Goal: Task Accomplishment & Management: Manage account settings

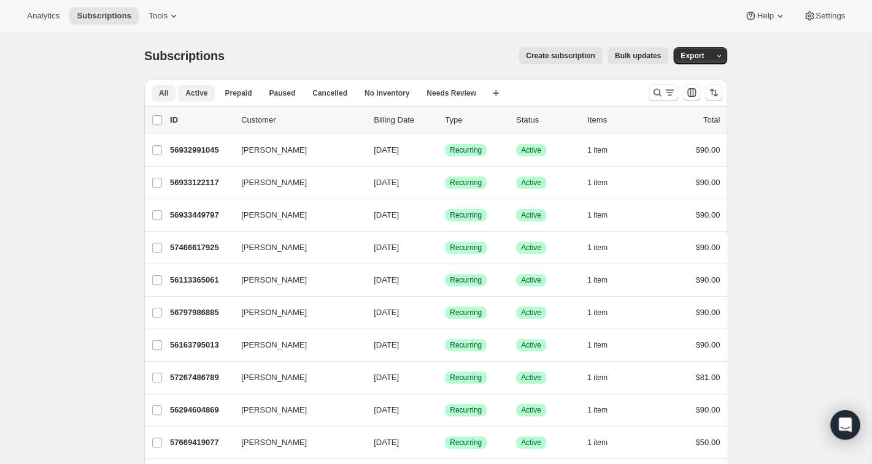
click at [201, 93] on span "Active" at bounding box center [196, 93] width 22 height 10
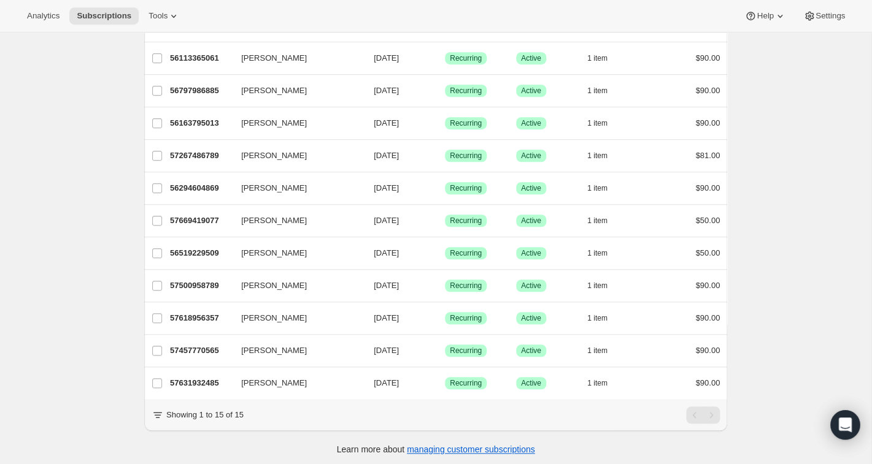
scroll to position [226, 0]
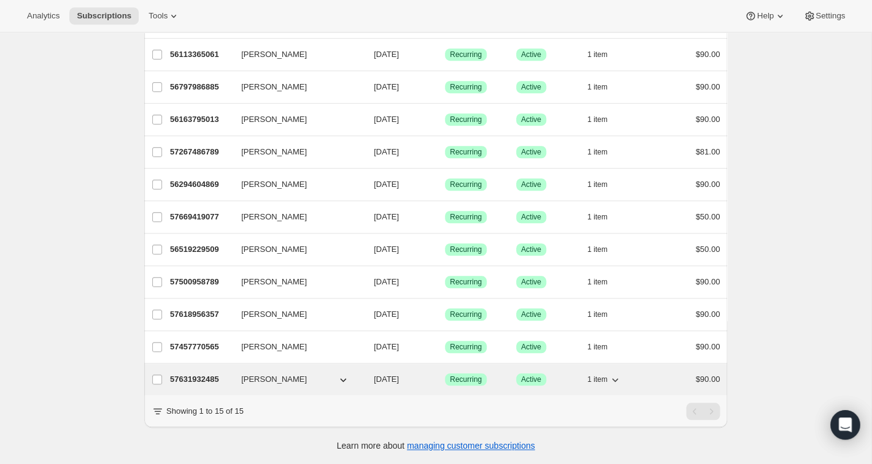
click at [214, 378] on p "57631932485" at bounding box center [200, 380] width 61 height 12
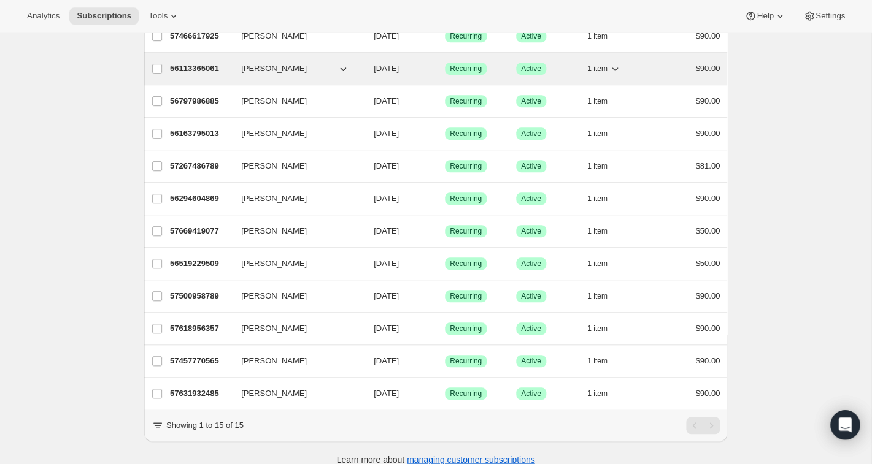
scroll to position [222, 0]
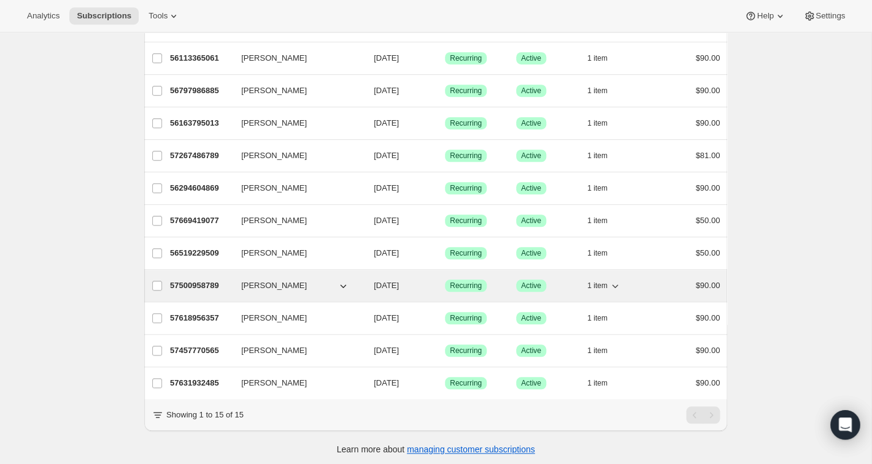
click at [209, 286] on p "57500958789" at bounding box center [200, 286] width 61 height 12
